Goal: Information Seeking & Learning: Learn about a topic

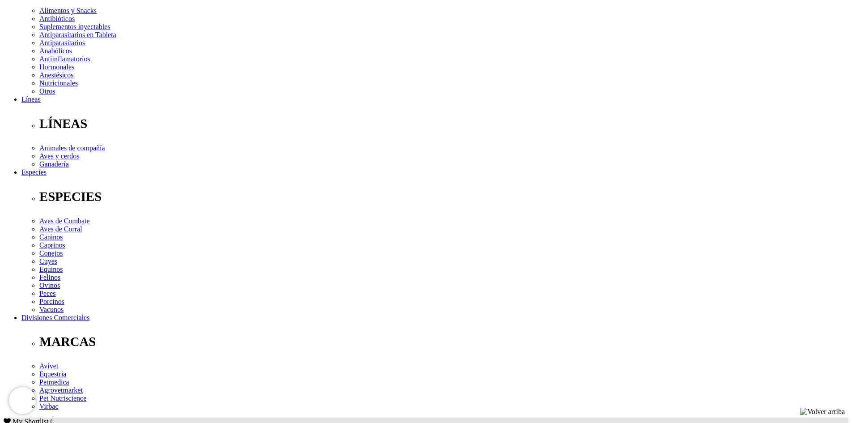
scroll to position [224, 0]
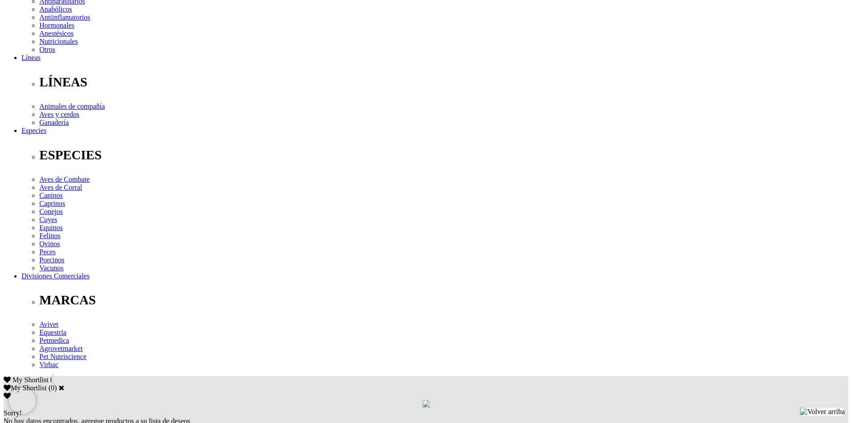
scroll to position [224, 0]
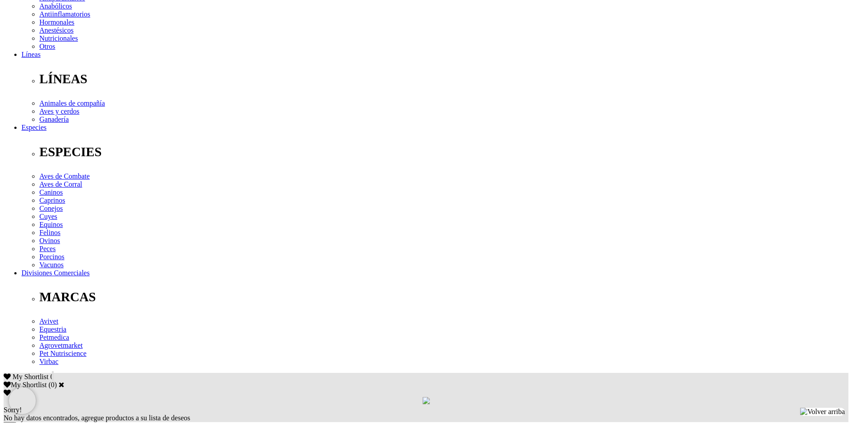
drag, startPoint x: 181, startPoint y: 254, endPoint x: 621, endPoint y: 278, distance: 440.9
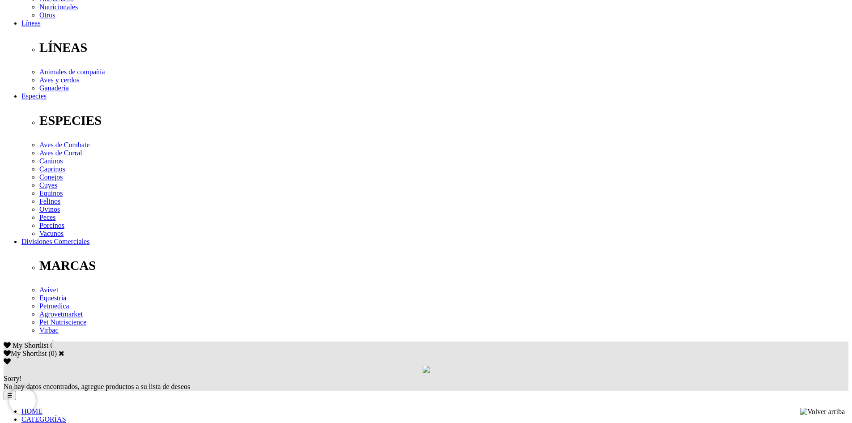
scroll to position [268, 0]
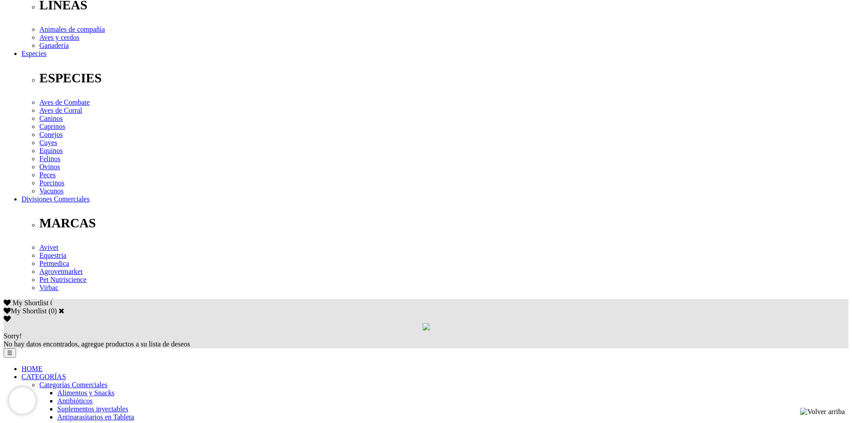
scroll to position [313, 0]
